Goal: Information Seeking & Learning: Compare options

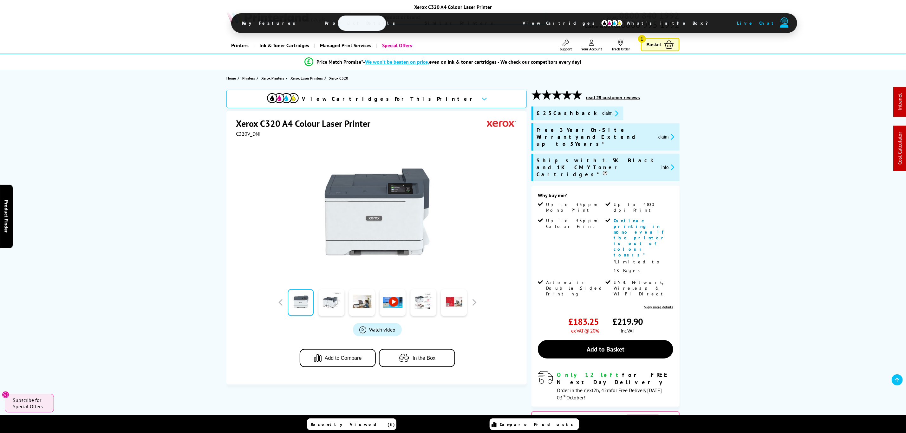
drag, startPoint x: 591, startPoint y: 282, endPoint x: 509, endPoint y: 55, distance: 240.9
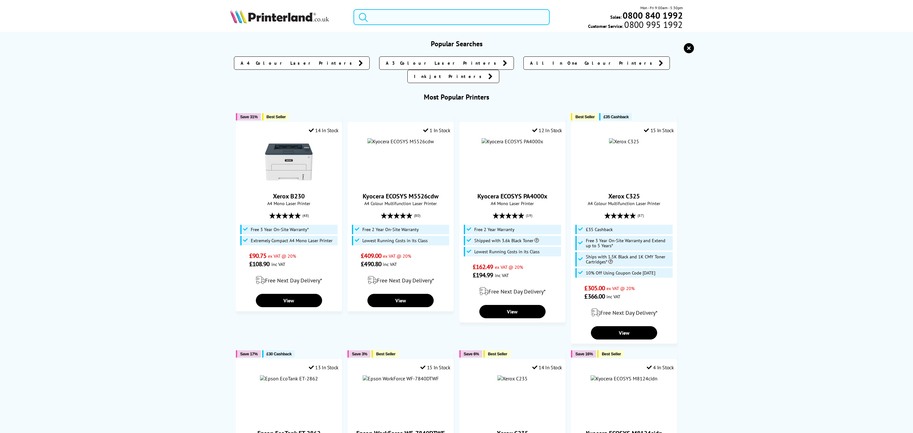
click at [501, 25] on input "search" at bounding box center [452, 17] width 196 height 16
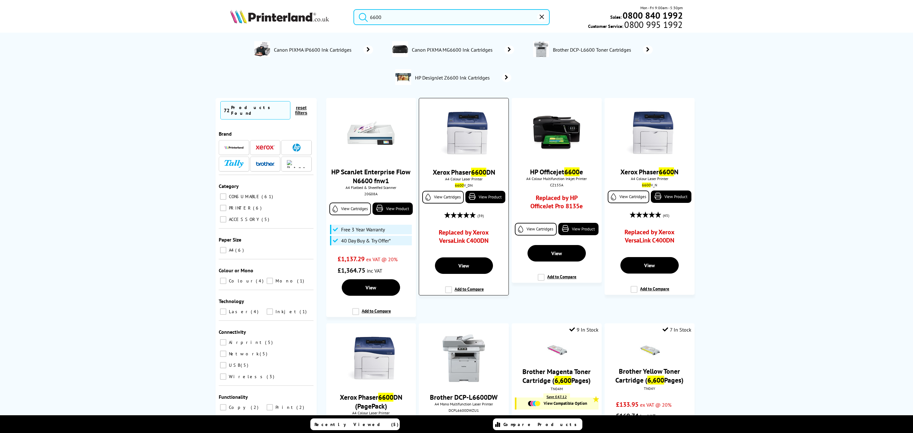
type input "6600"
click at [481, 148] on img at bounding box center [464, 133] width 48 height 48
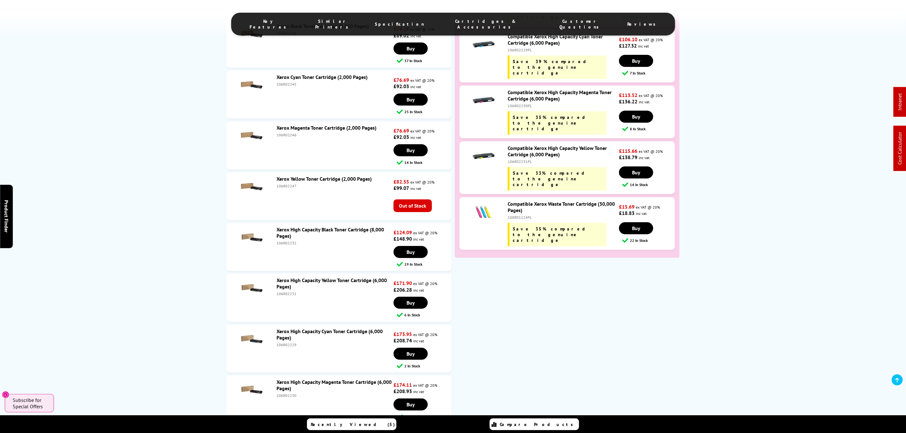
scroll to position [1722, 0]
click at [524, 159] on div "106R02231PL" at bounding box center [563, 161] width 110 height 5
copy div "106R02231PL"
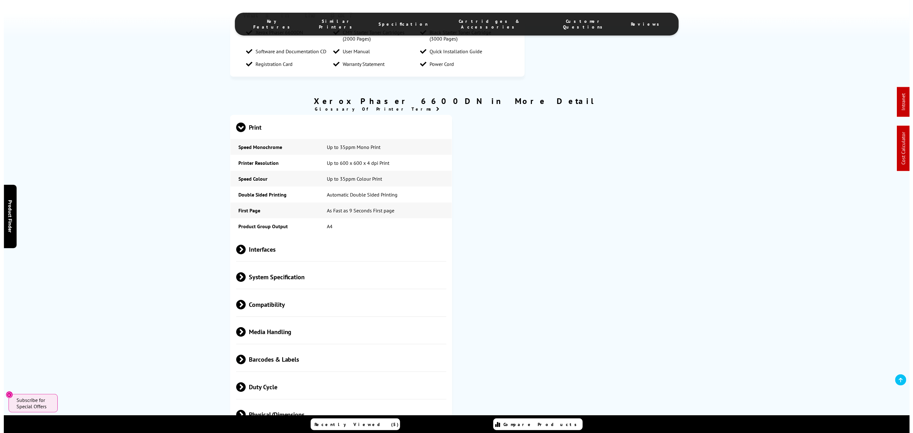
scroll to position [0, 0]
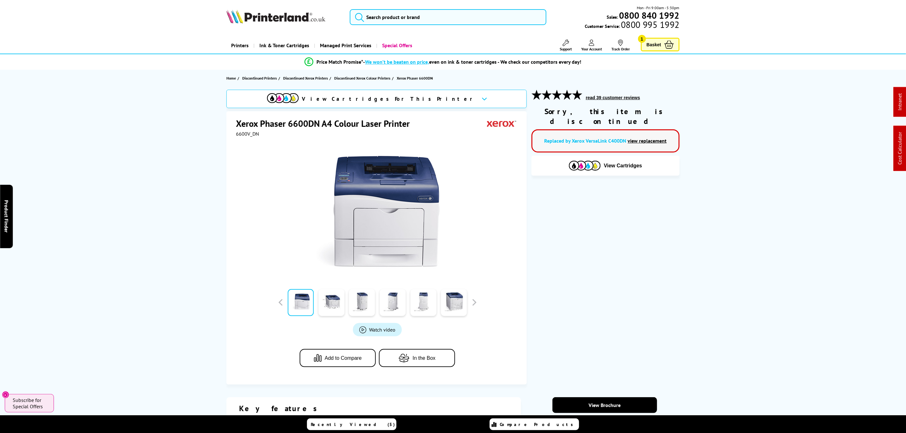
drag, startPoint x: 502, startPoint y: 281, endPoint x: 479, endPoint y: 56, distance: 225.7
click at [463, 15] on input "search" at bounding box center [452, 17] width 196 height 16
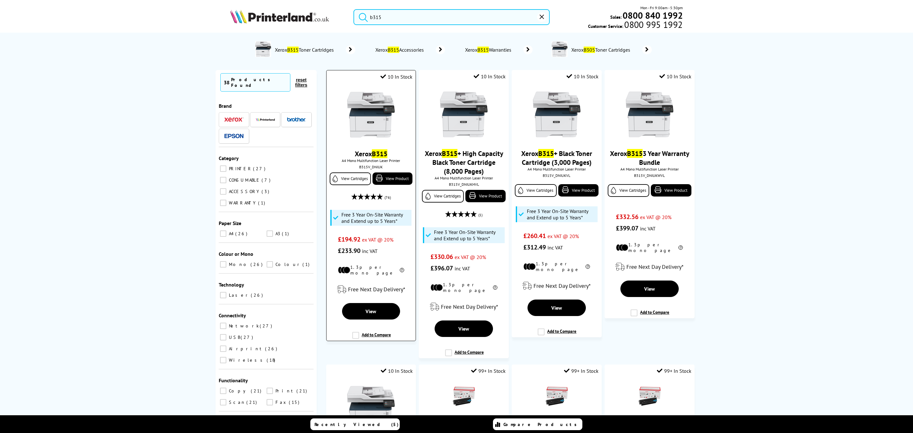
type input "b315"
click at [371, 120] on img at bounding box center [371, 115] width 48 height 48
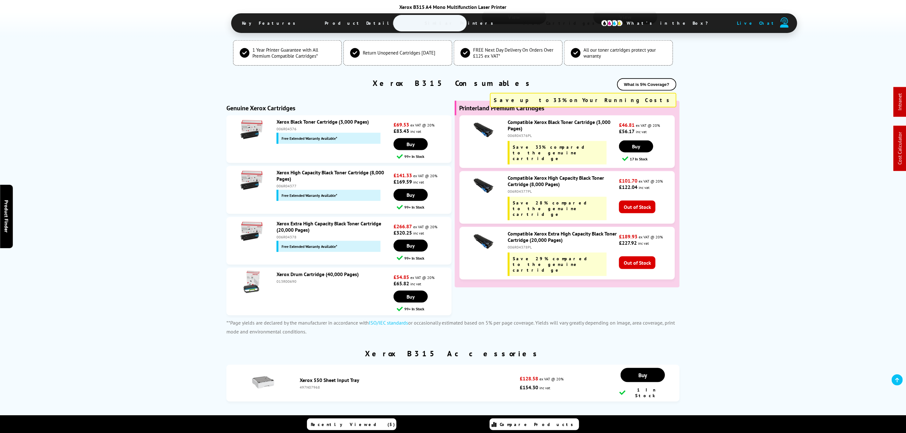
scroll to position [2294, 0]
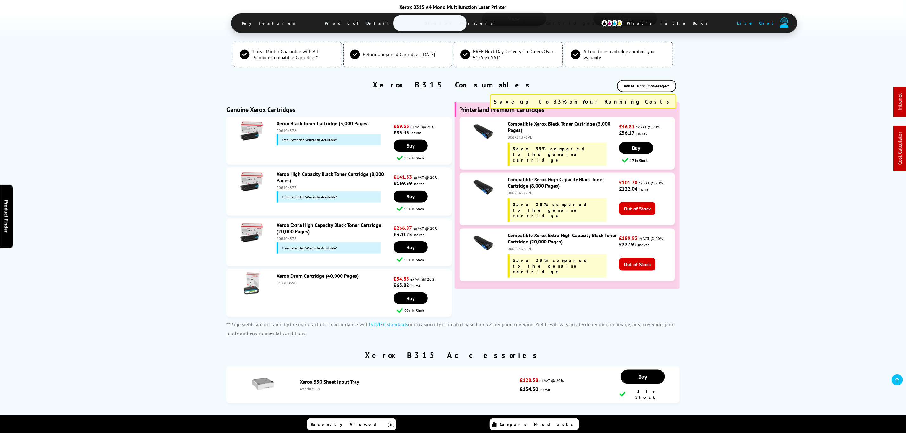
click at [287, 190] on div "006R04377" at bounding box center [334, 187] width 115 height 5
copy div "006R04377"
click at [282, 254] on div "Xerox Extra High Capacity Black Toner Cartridge (20,000 Pages) 006R04378 Free E…" at bounding box center [333, 238] width 120 height 32
click at [282, 241] on div "006R04378" at bounding box center [334, 238] width 115 height 5
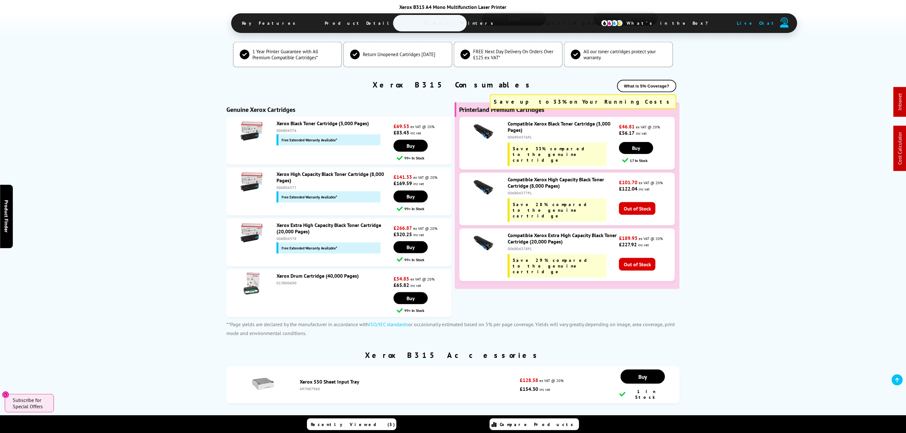
click at [282, 241] on div "006R04378" at bounding box center [334, 238] width 115 height 5
copy div "006R04378"
click at [289, 190] on div "006R04377" at bounding box center [334, 187] width 115 height 5
copy div "006R04377"
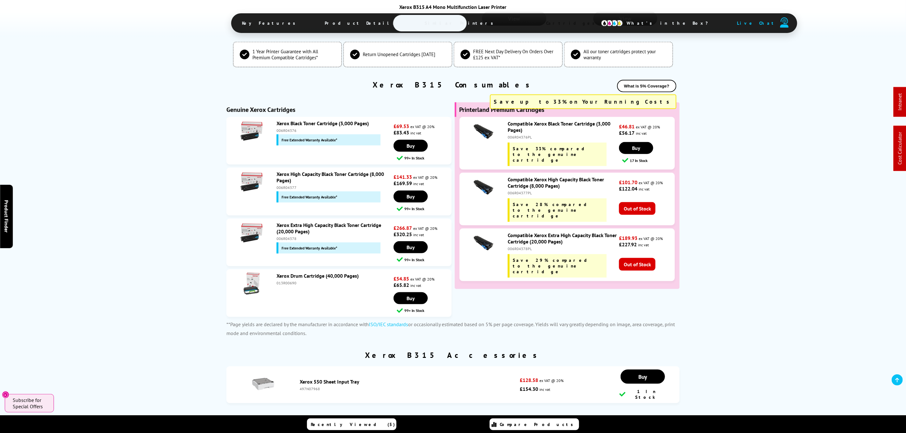
click at [280, 241] on div "006R04378" at bounding box center [334, 238] width 115 height 5
copy div "006R04378"
drag, startPoint x: 653, startPoint y: 64, endPoint x: 531, endPoint y: 11, distance: 133.2
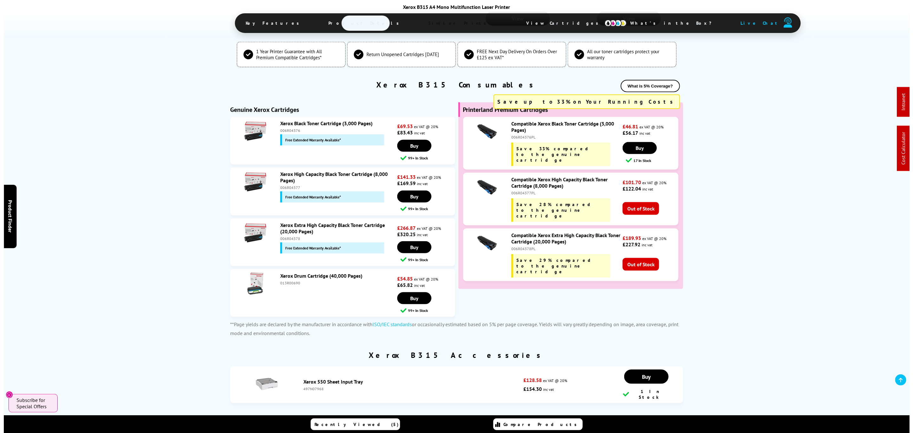
scroll to position [0, 0]
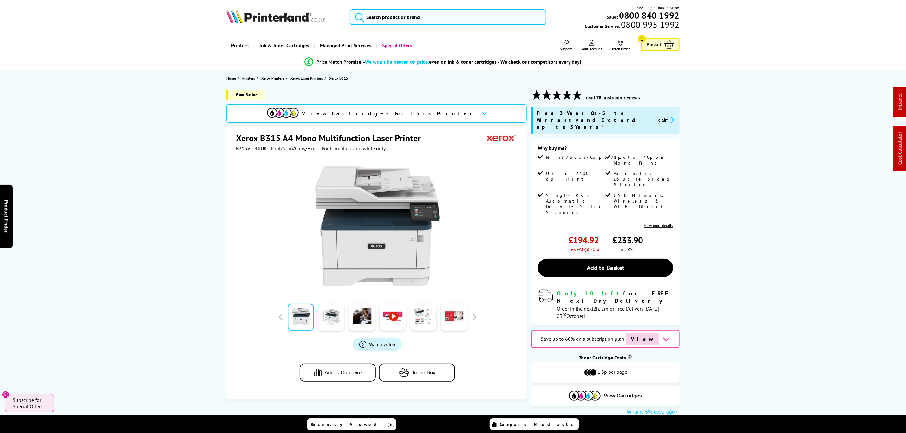
click at [498, 26] on div "Mon - Fri 9:00am - 5:30pm Sales: 0800 840 1992 Customer Service: 0800 995 1992" at bounding box center [452, 19] width 507 height 28
click at [492, 16] on input "search" at bounding box center [452, 17] width 196 height 16
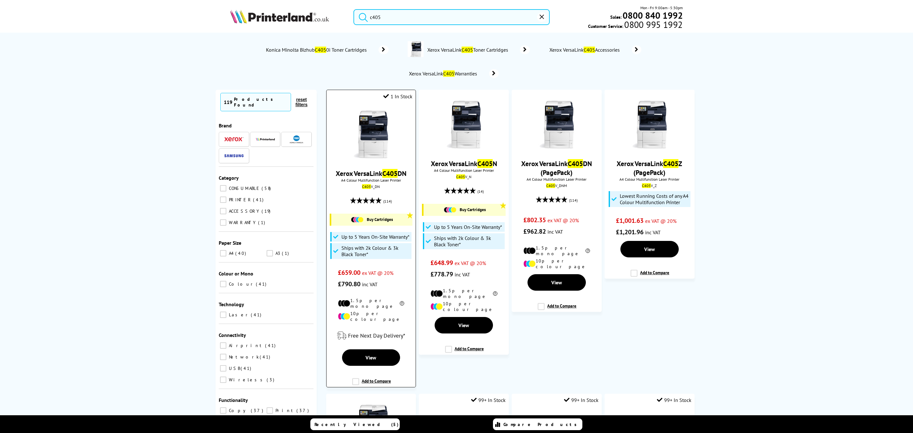
type input "c405"
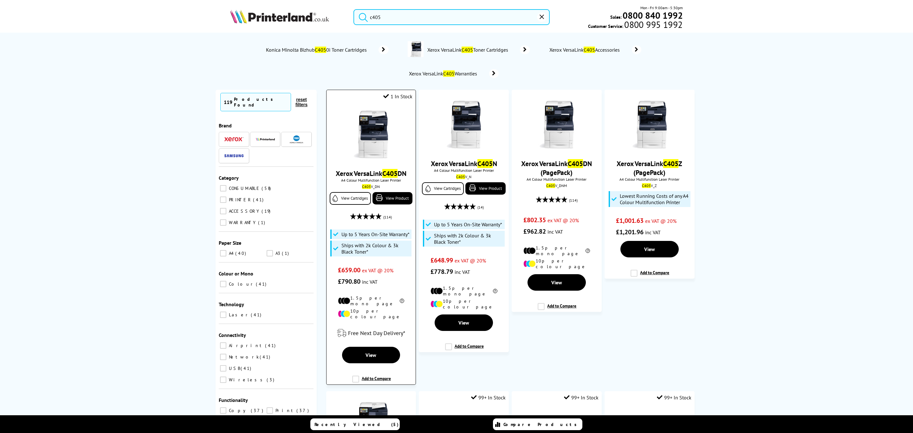
click at [379, 143] on img at bounding box center [371, 135] width 48 height 48
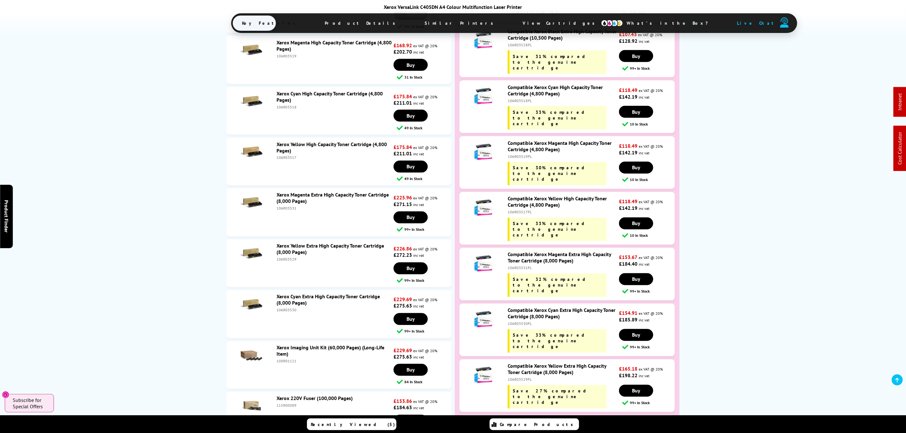
scroll to position [2521, 0]
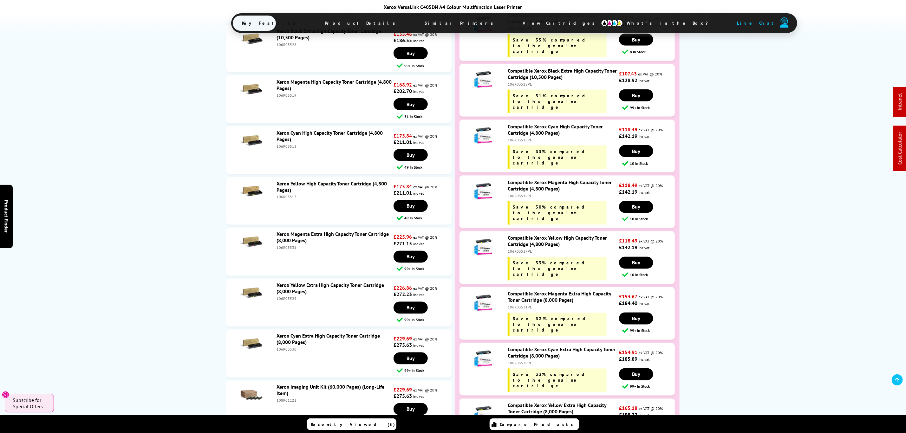
click at [510, 417] on div "106R03529PL" at bounding box center [563, 419] width 110 height 5
copy div "106R03529PL"
click at [516, 291] on div "Compatible Xerox Magenta Extra High Capacity Toner Cartridge (8,000 Pages) 106R…" at bounding box center [562, 314] width 115 height 46
click at [516, 305] on div "106R03531PL" at bounding box center [563, 307] width 110 height 5
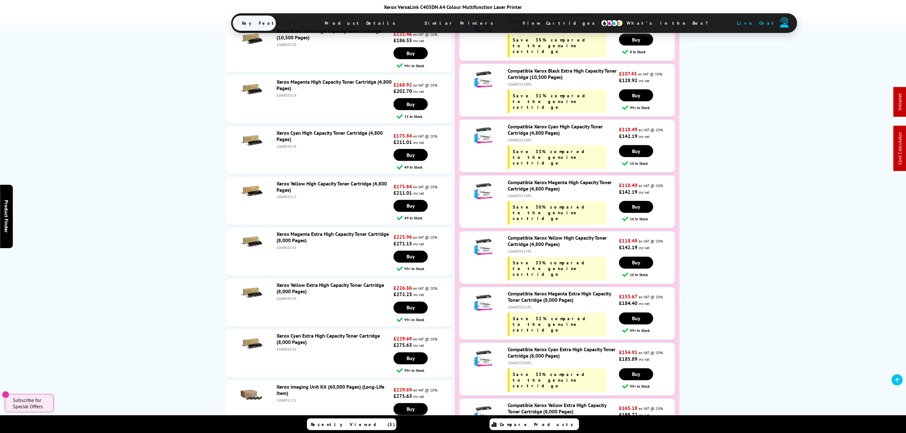
drag, startPoint x: 516, startPoint y: 228, endPoint x: 86, endPoint y: 245, distance: 430.6
click at [516, 305] on div "106R03531PL" at bounding box center [563, 307] width 110 height 5
copy div "106R03531PL"
drag, startPoint x: 562, startPoint y: 236, endPoint x: 309, endPoint y: 253, distance: 254.3
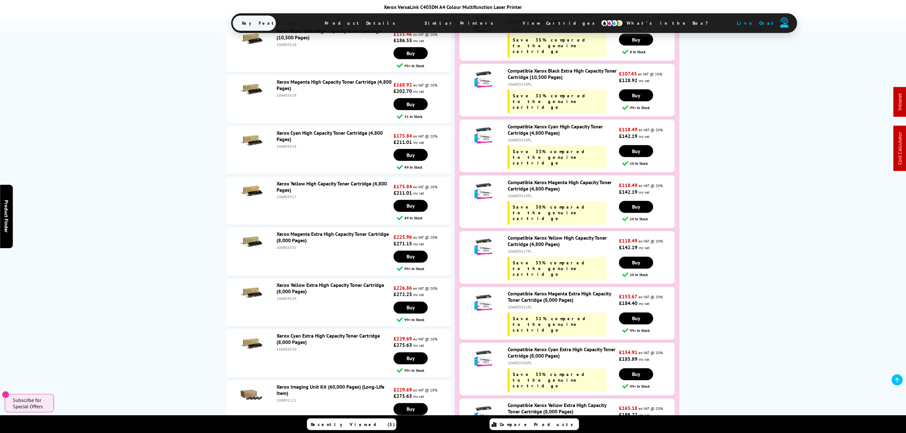
scroll to position [264, 0]
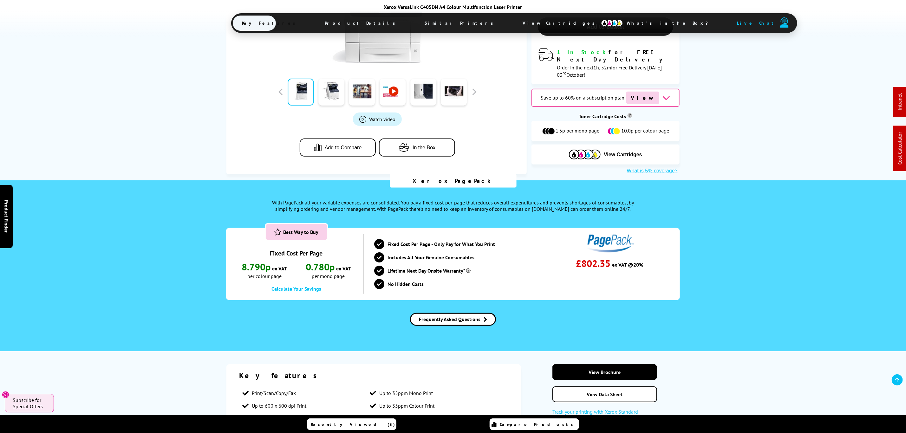
drag, startPoint x: 219, startPoint y: 142, endPoint x: 476, endPoint y: 46, distance: 274.1
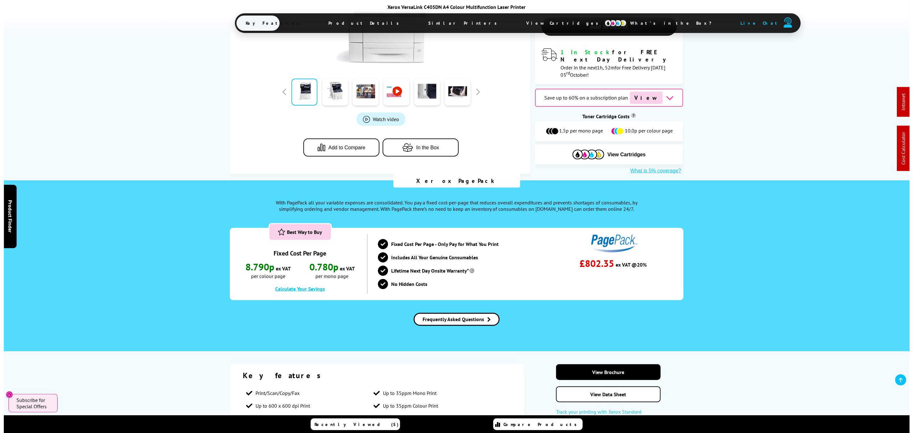
scroll to position [0, 0]
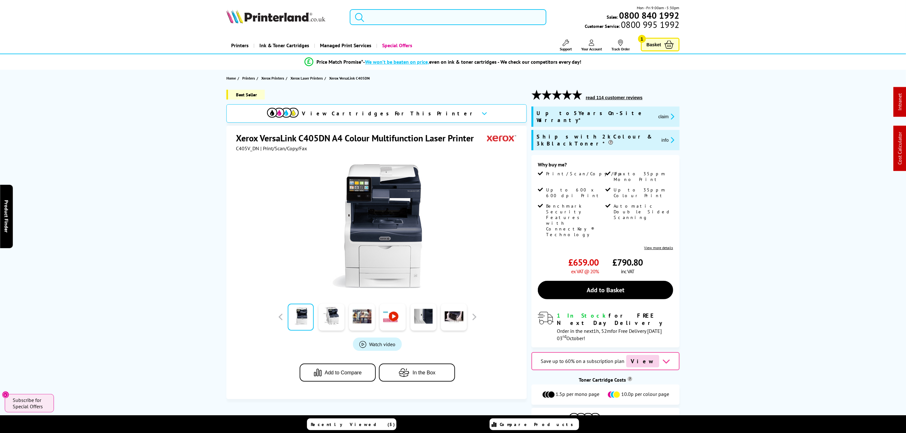
click at [463, 17] on input "search" at bounding box center [448, 17] width 196 height 16
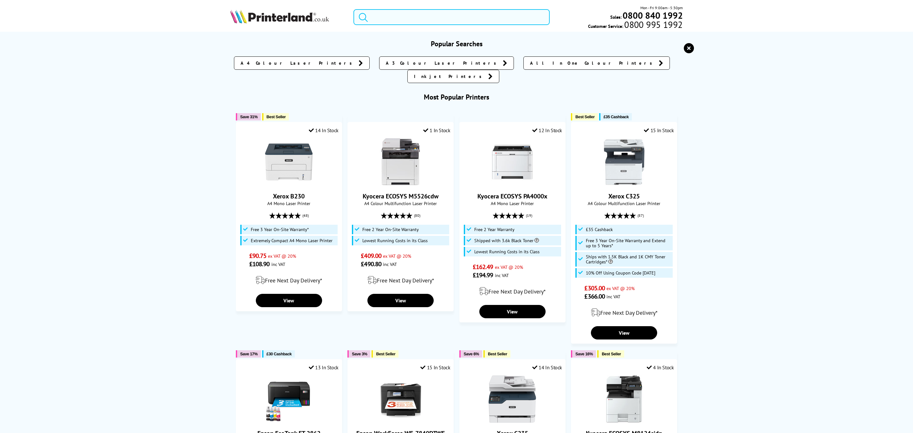
paste input "4302DW"
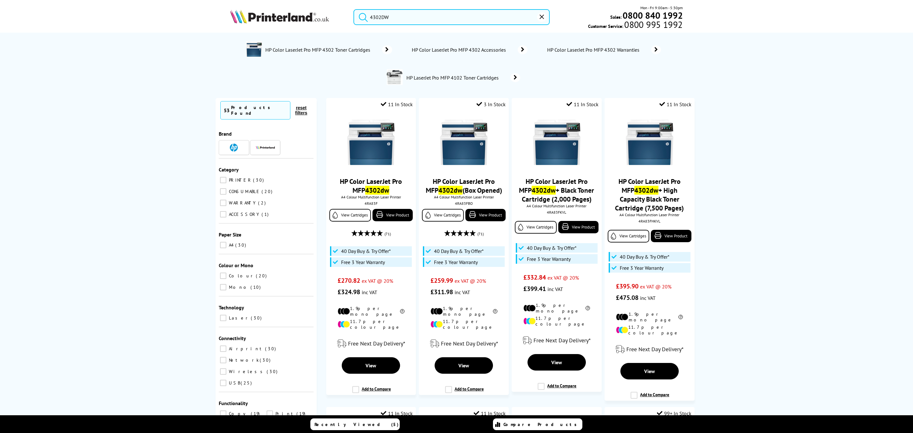
type input "4302DW"
click at [365, 205] on div "4RA83F" at bounding box center [371, 203] width 80 height 5
copy div "4RA83F"
click at [369, 206] on div "4RA83F" at bounding box center [371, 203] width 80 height 5
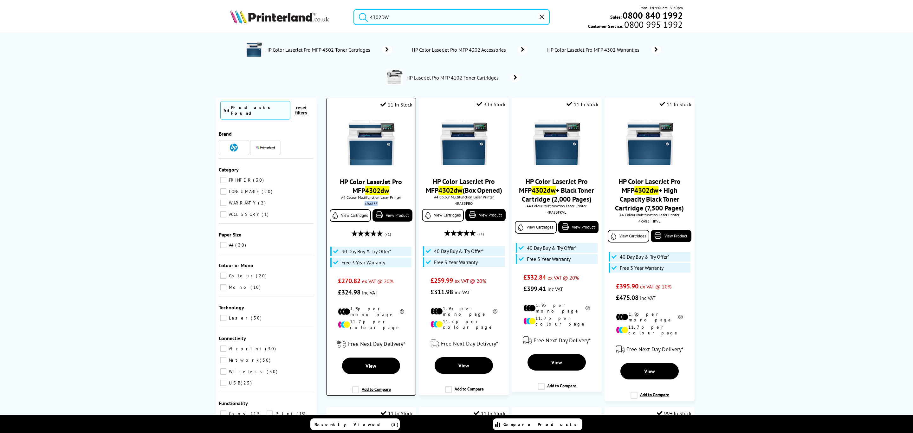
click at [369, 206] on div "4RA83F" at bounding box center [371, 203] width 80 height 5
click at [368, 146] on img at bounding box center [371, 143] width 48 height 48
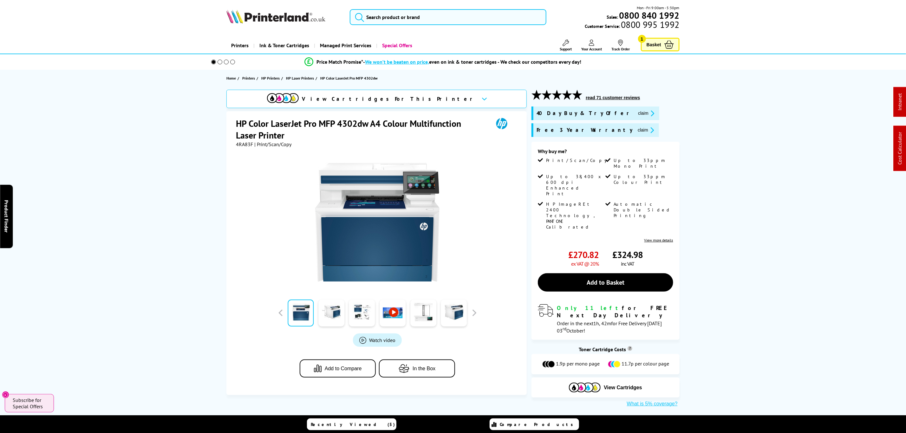
click at [636, 112] on button "claim" at bounding box center [646, 113] width 20 height 7
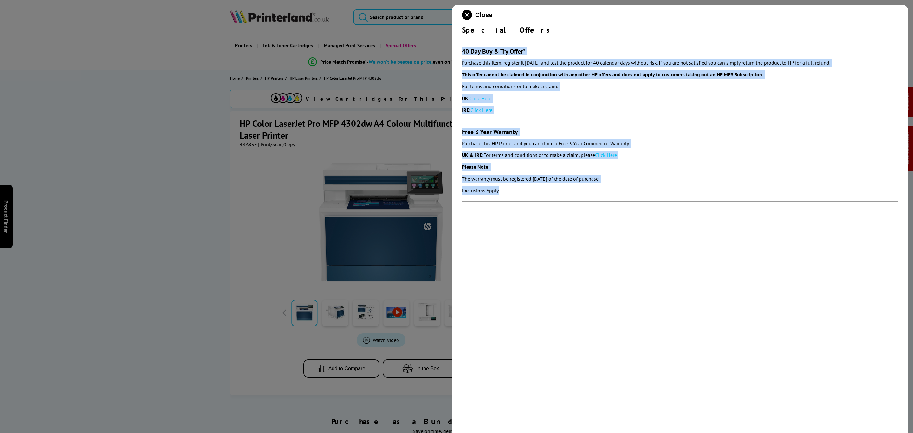
drag, startPoint x: 583, startPoint y: 195, endPoint x: 461, endPoint y: 43, distance: 195.3
click at [461, 43] on div "Close Special Offers 40 Day Buy & Try Offer* Purchase this item, register it wi…" at bounding box center [680, 221] width 457 height 433
click at [466, 14] on icon "close modal" at bounding box center [467, 15] width 10 height 10
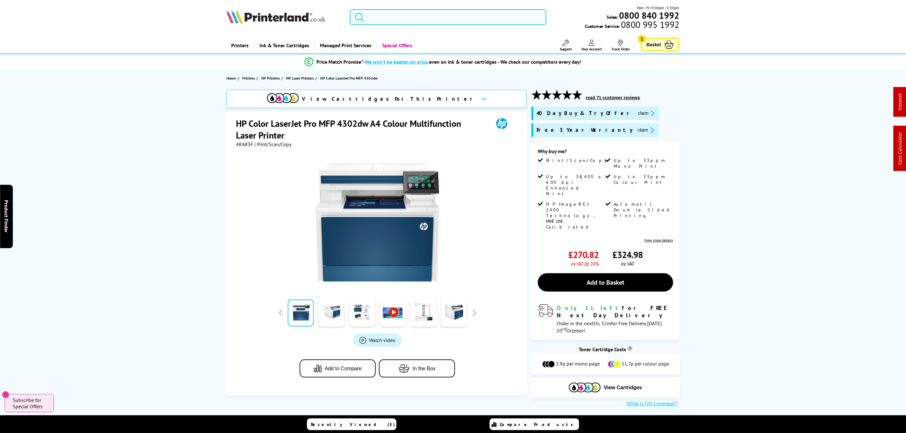
click at [434, 16] on input "search" at bounding box center [448, 17] width 196 height 16
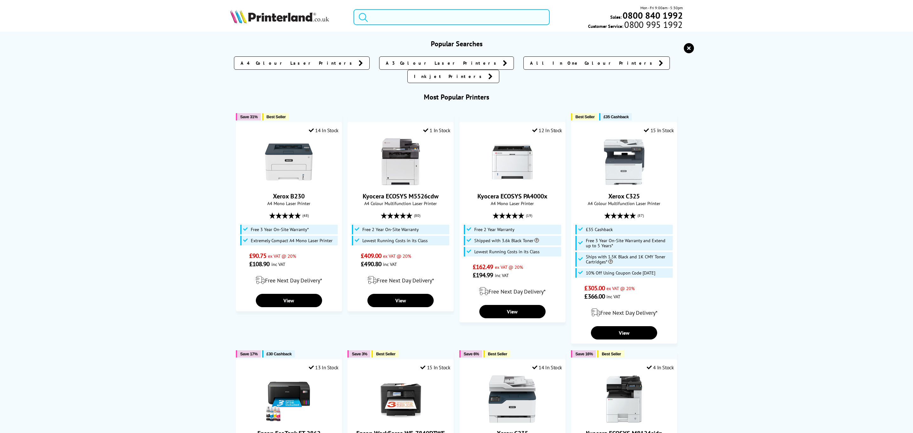
paste input "C11CH67401"
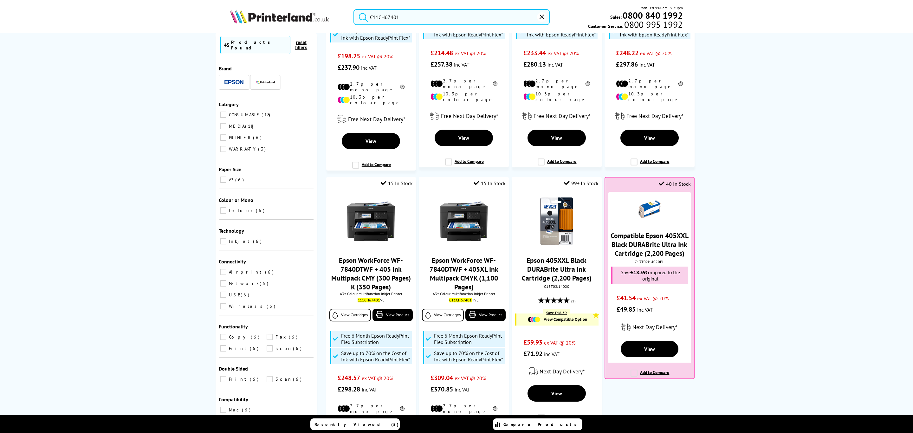
scroll to position [285, 0]
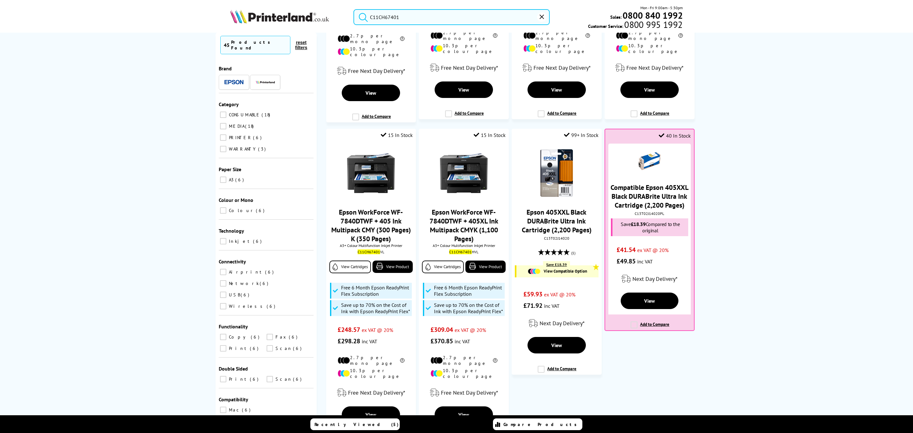
type input "C11CH67401"
drag, startPoint x: 799, startPoint y: 217, endPoint x: 668, endPoint y: -17, distance: 268.1
click at [542, 14] on button "reset" at bounding box center [542, 17] width 10 height 10
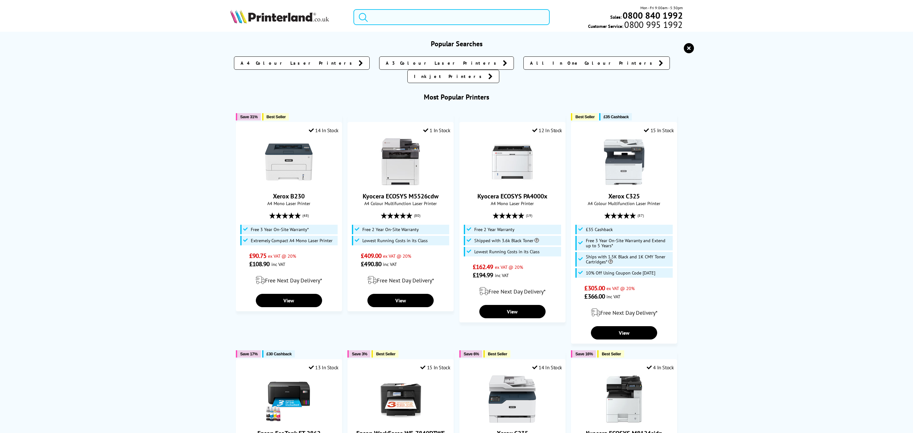
click at [484, 13] on input "search" at bounding box center [452, 17] width 196 height 16
paste input "006R04356"
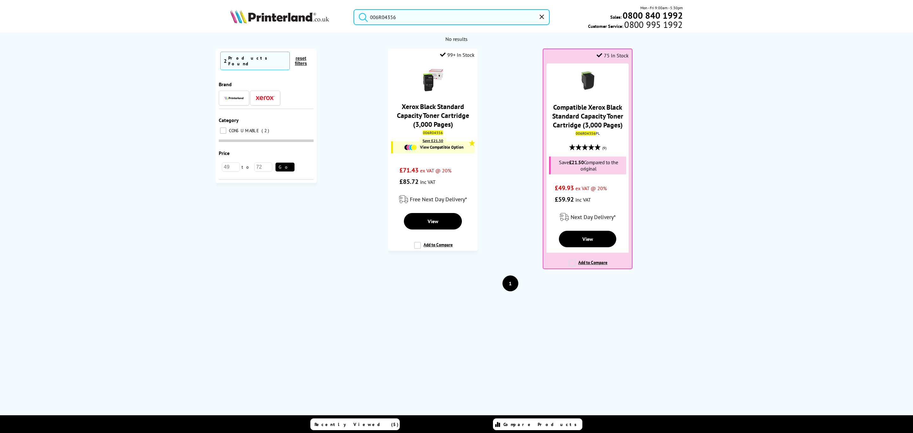
drag, startPoint x: 426, startPoint y: 24, endPoint x: 348, endPoint y: 55, distance: 84.8
click at [340, 40] on header "006R04356 Mon - Fri 9:00am - 5:30pm Sales: 0800 840 1992 Customer Service: 0800…" at bounding box center [456, 27] width 913 height 54
paste input "9025"
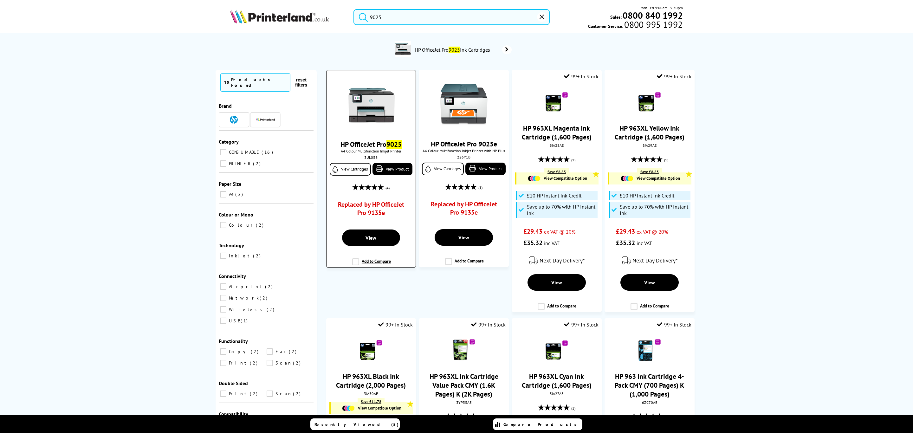
type input "9025"
click at [380, 114] on img at bounding box center [371, 105] width 48 height 48
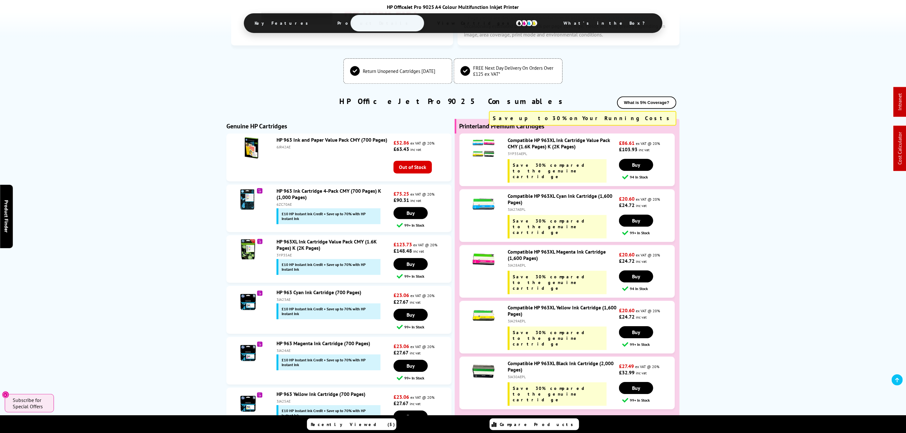
click at [512, 156] on div "3YP35AEPL" at bounding box center [563, 153] width 110 height 5
copy div "3YP35AEPL"
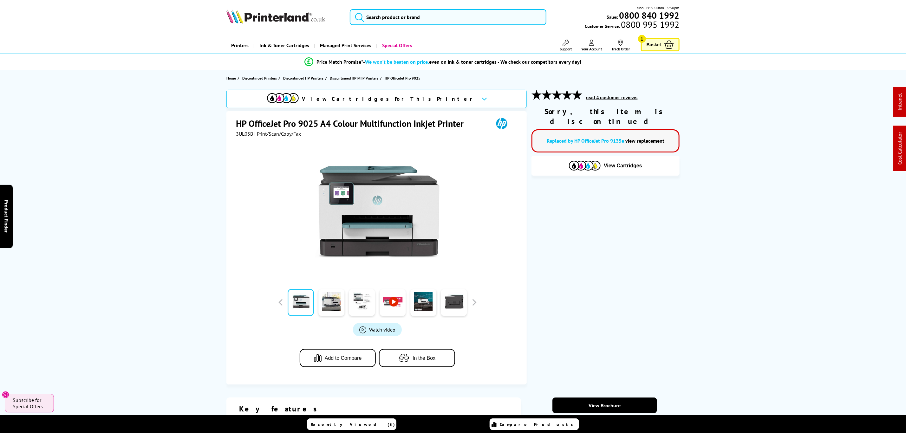
drag, startPoint x: 543, startPoint y: 264, endPoint x: 485, endPoint y: 11, distance: 259.5
click at [483, 21] on input "search" at bounding box center [452, 17] width 196 height 16
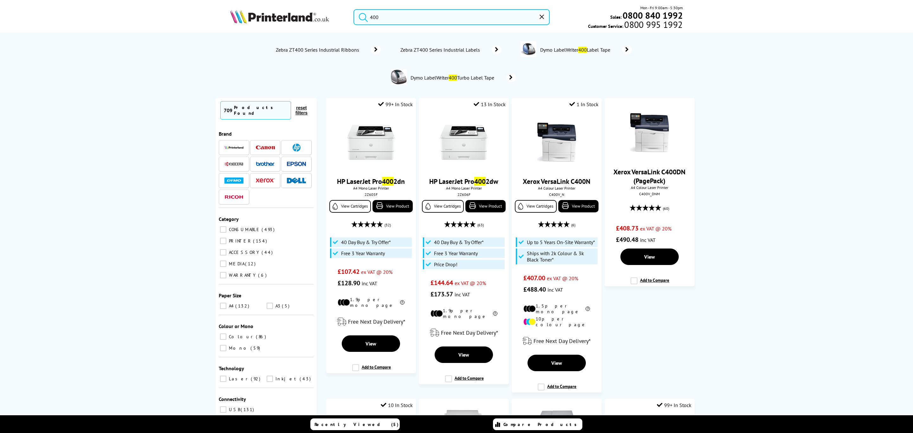
drag, startPoint x: 334, startPoint y: 31, endPoint x: 328, endPoint y: 31, distance: 6.3
click at [328, 31] on div "400 Mon - Fri 9:00am - 5:30pm Sales: 0800 840 1992 Customer Service: 0800 995 1…" at bounding box center [456, 19] width 507 height 28
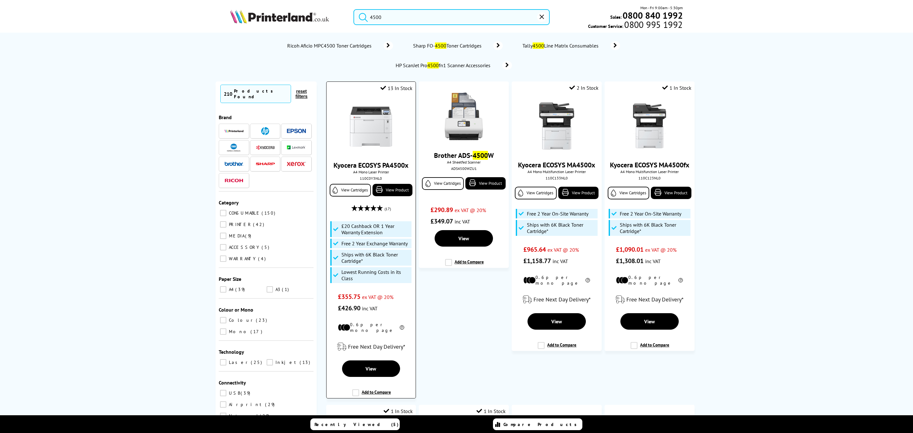
type input "4500"
click at [363, 128] on img at bounding box center [371, 126] width 48 height 48
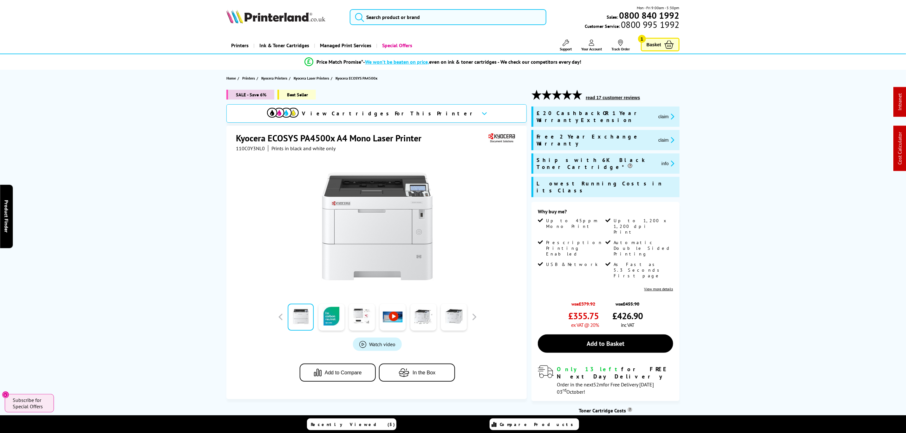
click at [239, 151] on span "110C0Y3NL0" at bounding box center [250, 148] width 29 height 6
copy span "110C0Y3NL0"
drag, startPoint x: 597, startPoint y: 103, endPoint x: 596, endPoint y: 95, distance: 7.8
click at [613, 100] on button "read 17 customer reviews" at bounding box center [613, 98] width 58 height 6
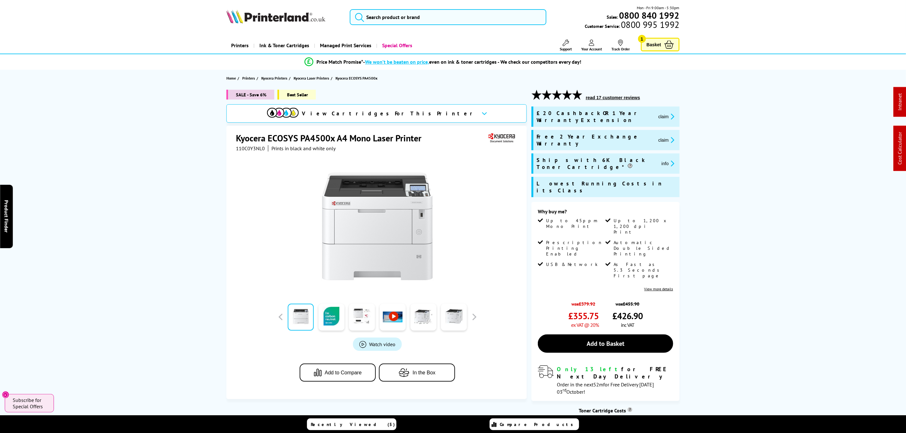
drag, startPoint x: 773, startPoint y: 185, endPoint x: 713, endPoint y: -23, distance: 215.7
click at [656, 113] on button "claim" at bounding box center [666, 116] width 20 height 7
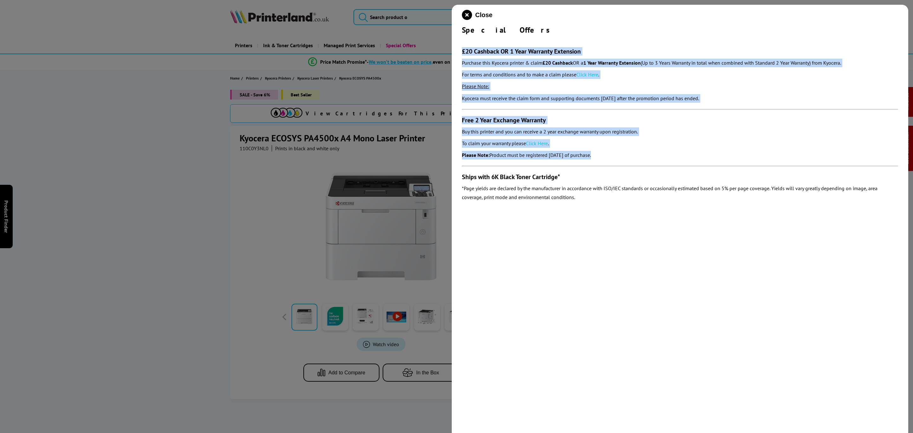
drag, startPoint x: 630, startPoint y: 160, endPoint x: 459, endPoint y: 50, distance: 202.9
click at [459, 50] on div "Close Special Offers £20 Cashback OR 1 Year Warranty Extension Purchase this Ky…" at bounding box center [680, 221] width 457 height 433
copy section "£20 Cashback OR 1 Year Warranty Extension Purchase this Kyocera printer & claim…"
click at [466, 17] on icon "close modal" at bounding box center [467, 15] width 10 height 10
